Goal: Task Accomplishment & Management: Use online tool/utility

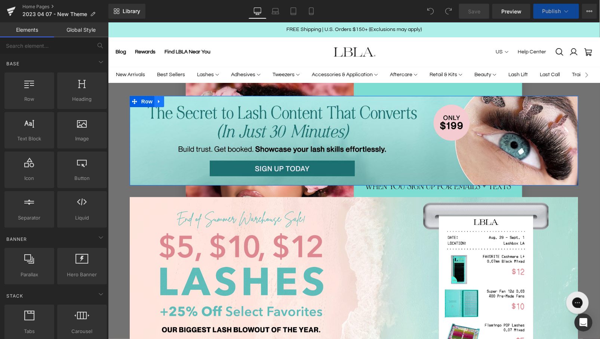
click at [160, 100] on icon at bounding box center [158, 101] width 5 height 6
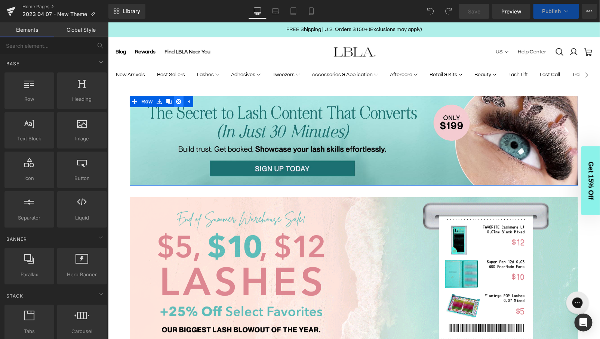
click at [178, 104] on link at bounding box center [178, 101] width 10 height 11
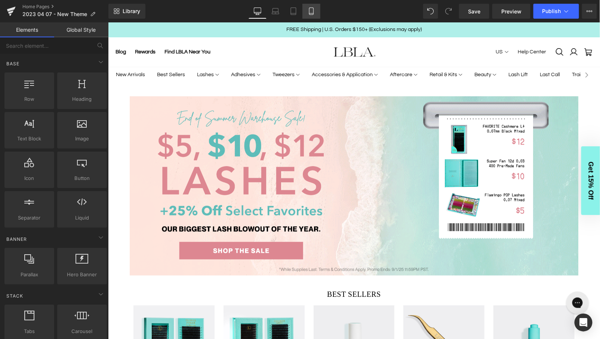
click at [309, 12] on icon at bounding box center [311, 11] width 4 height 7
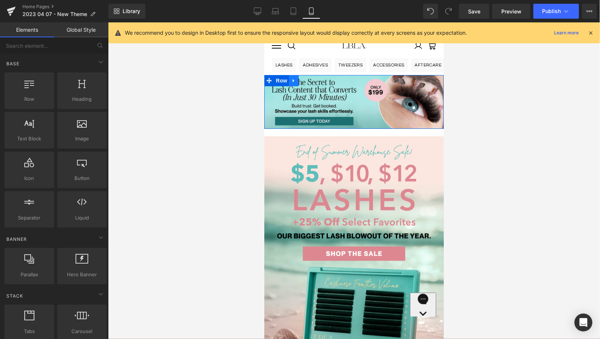
click at [293, 81] on icon at bounding box center [293, 81] width 5 height 6
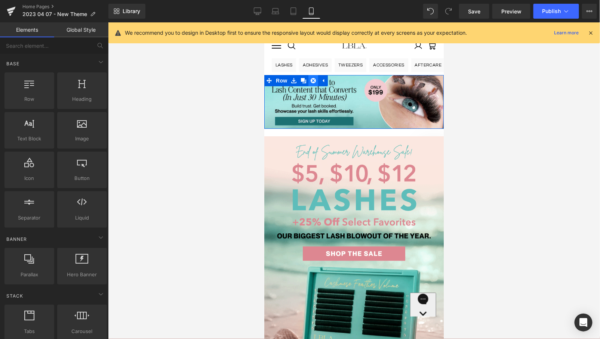
click at [314, 81] on icon at bounding box center [312, 81] width 5 height 6
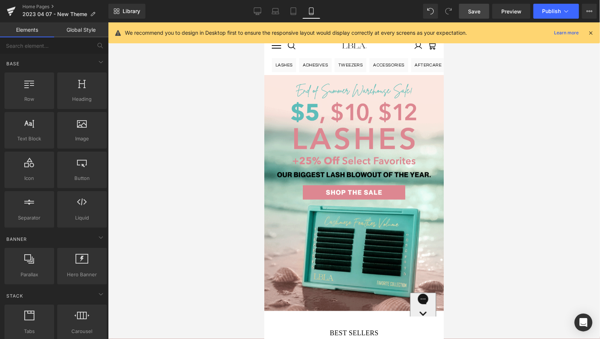
click at [478, 9] on span "Save" at bounding box center [474, 11] width 12 height 8
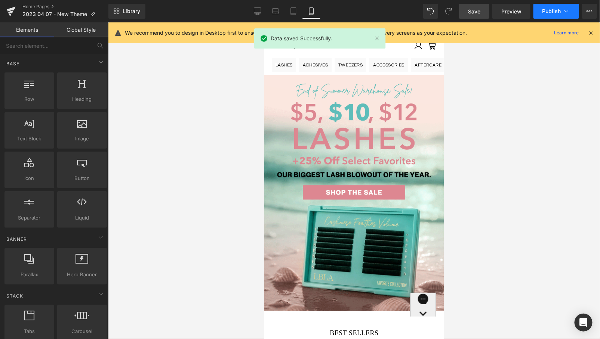
click at [557, 9] on span "Publish" at bounding box center [551, 11] width 19 height 6
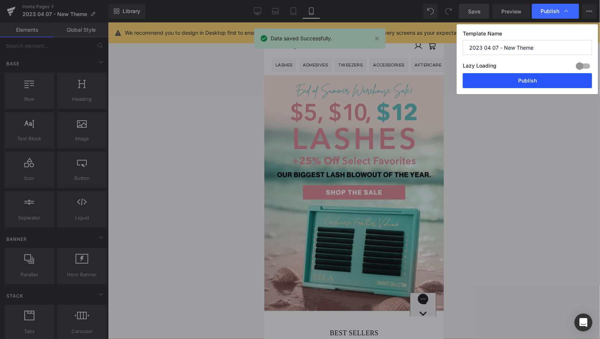
click at [538, 82] on button "Publish" at bounding box center [527, 80] width 129 height 15
